Goal: Task Accomplishment & Management: Complete application form

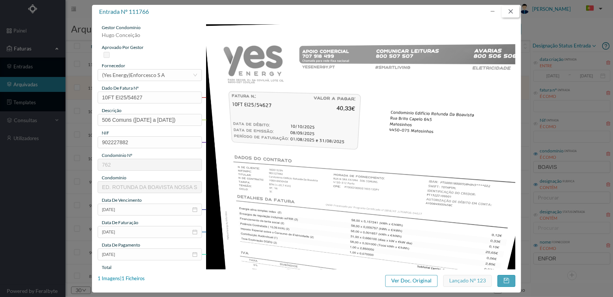
click at [514, 9] on button "button" at bounding box center [511, 12] width 18 height 12
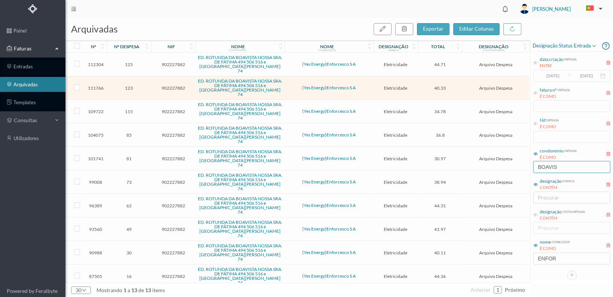
drag, startPoint x: 566, startPoint y: 169, endPoint x: 525, endPoint y: 167, distance: 40.4
click at [525, 167] on div "arquivadas exportar editar colunas nº nº despesa nif nome condomínio nome forne…" at bounding box center [339, 158] width 548 height 280
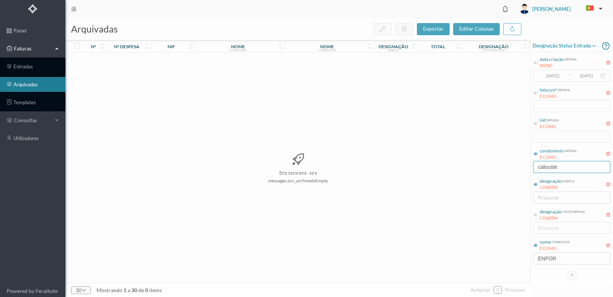
type input "CALOUSTE"
drag, startPoint x: 560, startPoint y: 258, endPoint x: 530, endPoint y: 258, distance: 30.7
click at [530, 258] on div "arquivadas exportar editar colunas nº nº despesa nif nome condomínio nome forne…" at bounding box center [339, 158] width 548 height 280
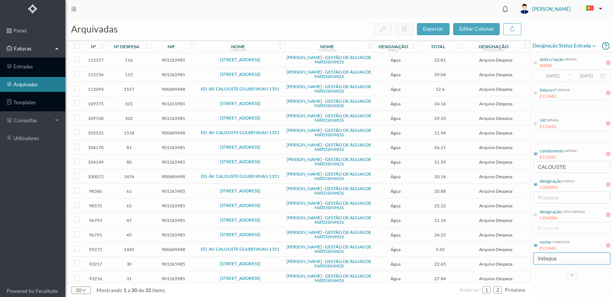
type input "indaqua"
click at [125, 57] on span "116" at bounding box center [129, 60] width 41 height 6
click at [125, 58] on span "116" at bounding box center [129, 60] width 41 height 6
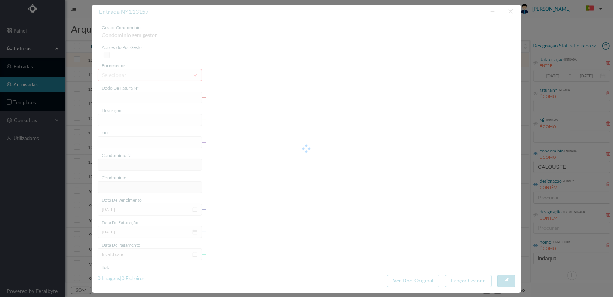
type input "FE E4024FE/10567569"
type input "[DATE] A [DATE]"
type input "901265985"
type input "[DATE]"
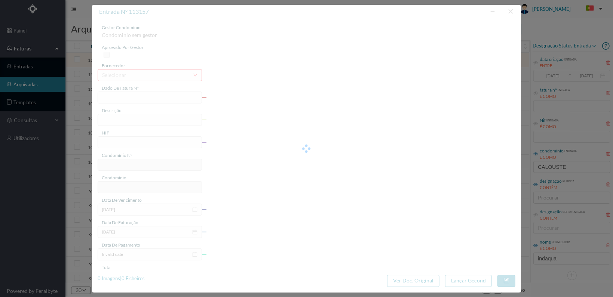
type input "[DATE]"
type input "22.81"
type input "765"
type input "[STREET_ADDRESS]"
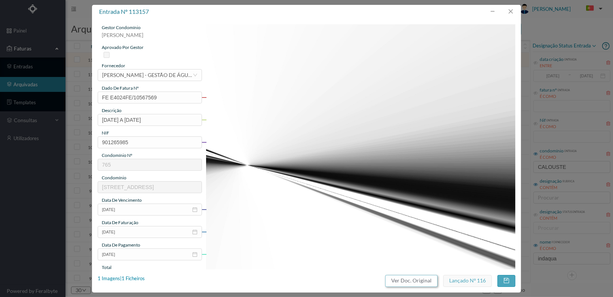
click at [409, 279] on button "Ver Doc. Original" at bounding box center [411, 281] width 52 height 12
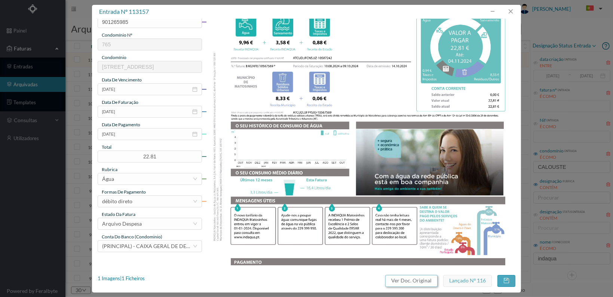
scroll to position [83, 0]
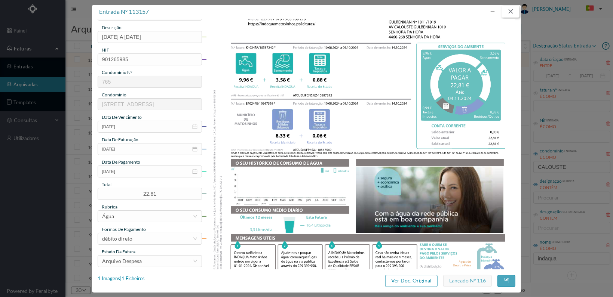
click at [509, 11] on button "button" at bounding box center [511, 12] width 18 height 12
